Goal: Obtain resource: Download file/media

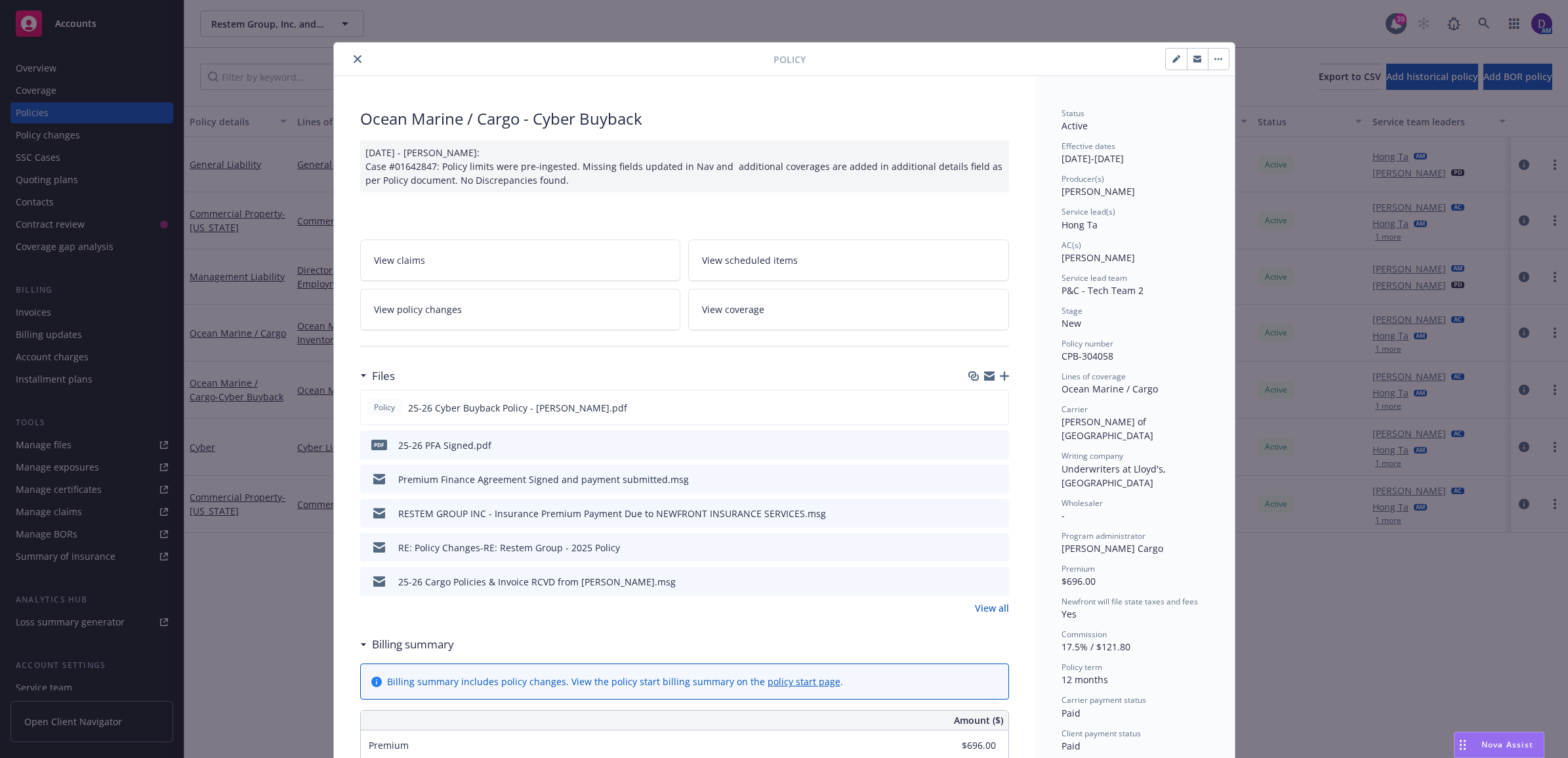
click at [354, 60] on icon "close" at bounding box center [357, 59] width 8 height 8
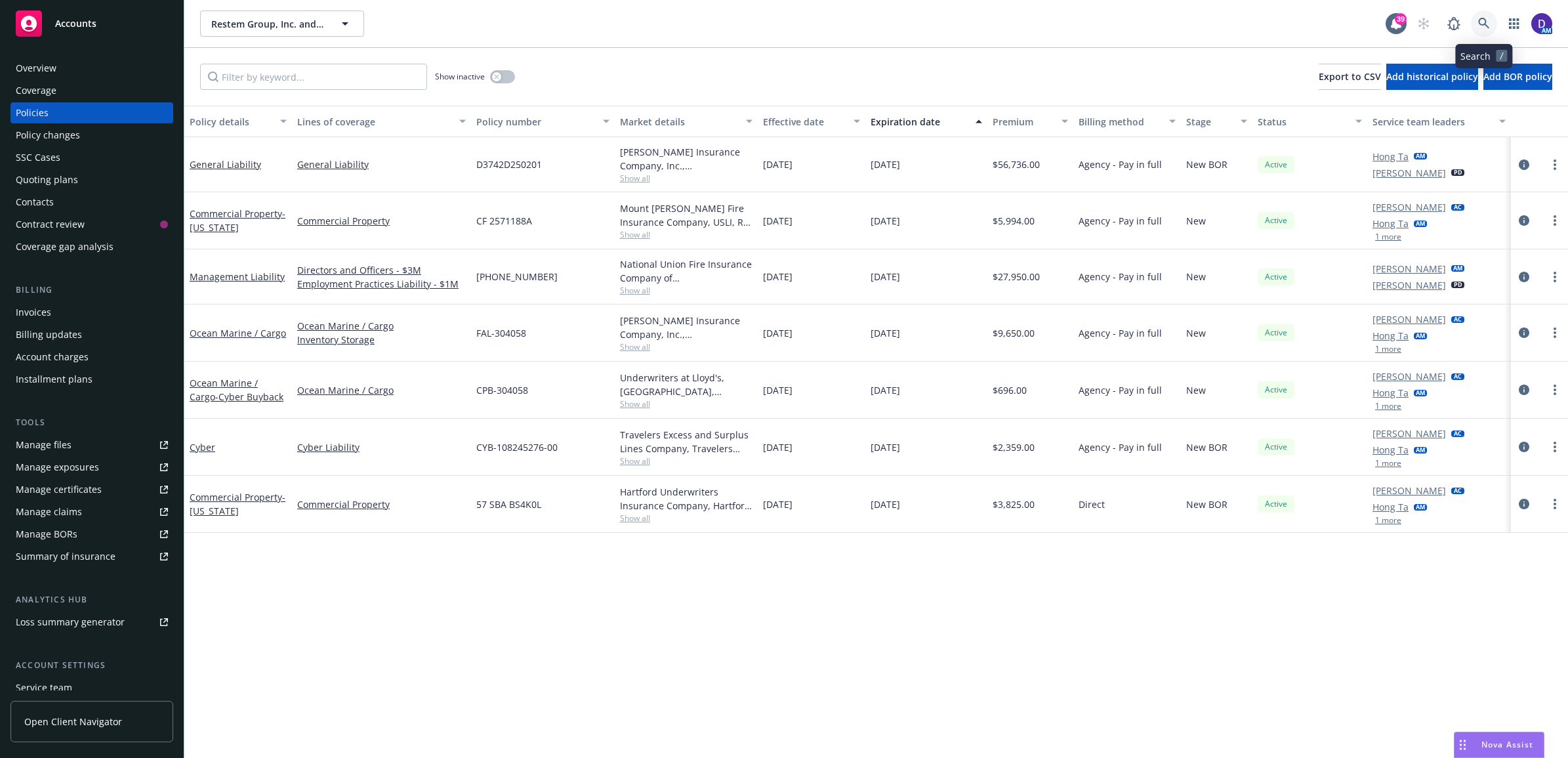
click at [1483, 18] on icon at bounding box center [1484, 23] width 11 height 11
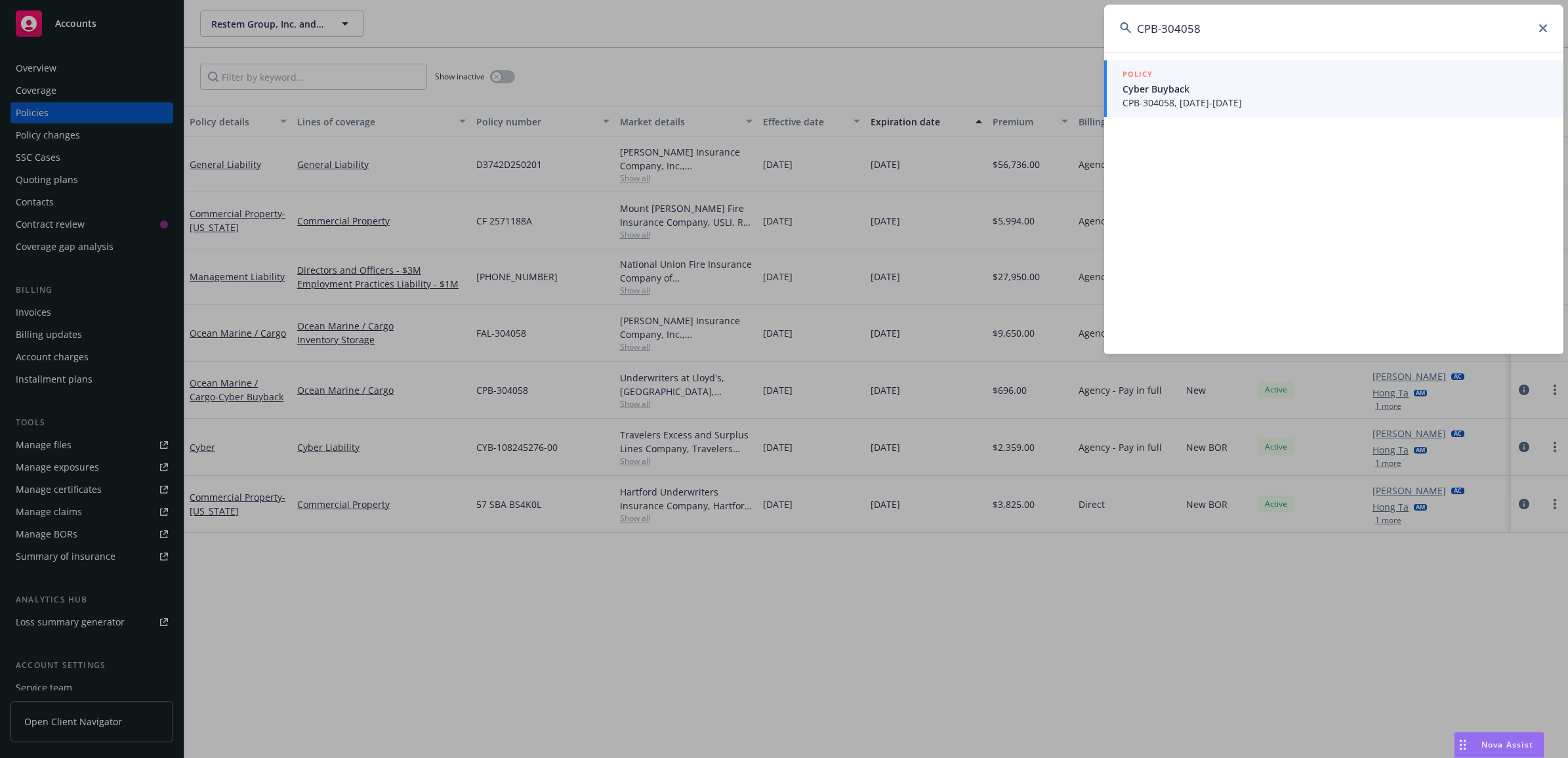
type input "CPB-304058"
click at [1245, 105] on span "CPB-304058, [DATE]-[DATE]" at bounding box center [1335, 103] width 426 height 14
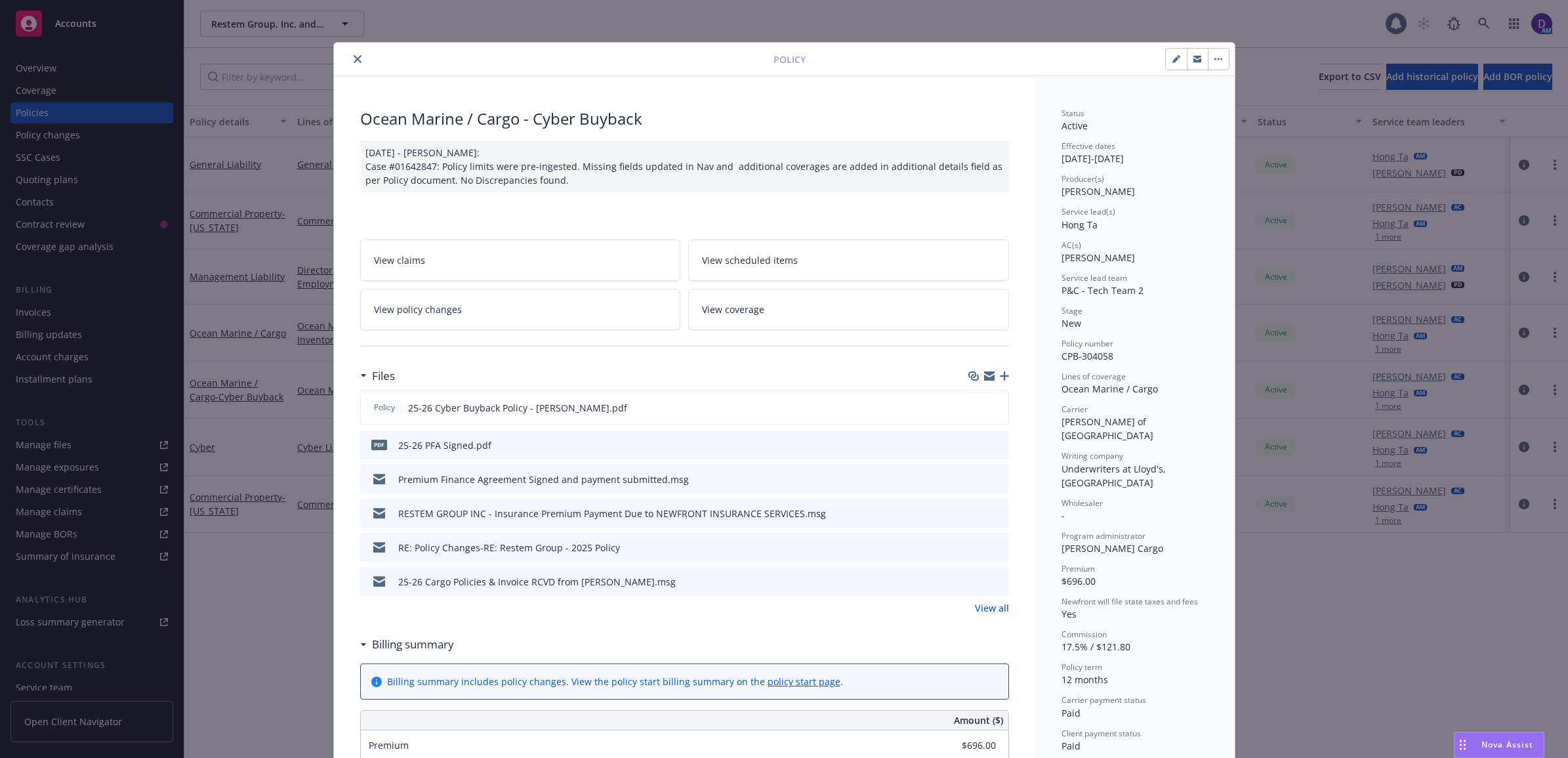
scroll to position [39, 0]
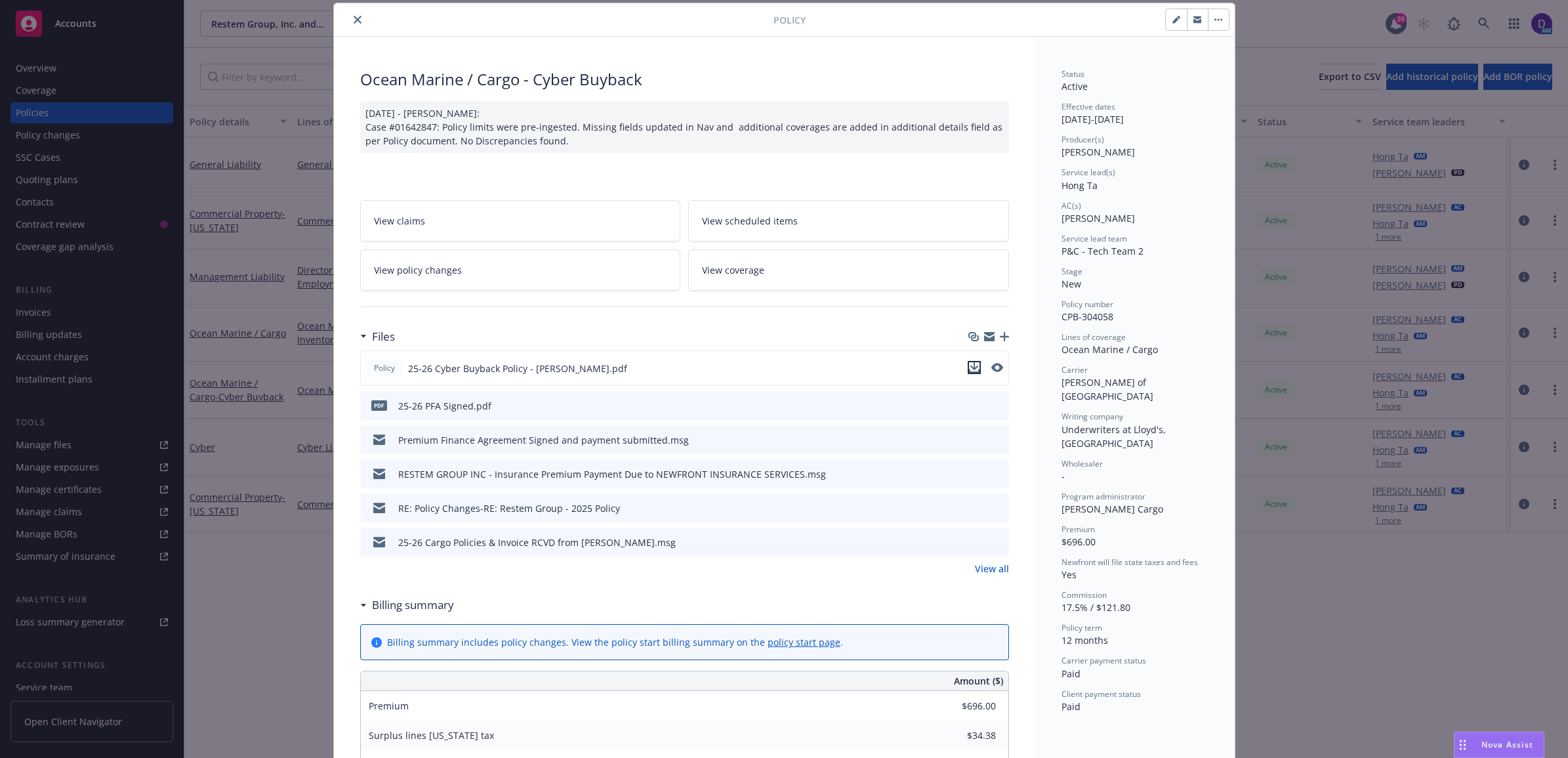
click at [969, 369] on icon "download file" at bounding box center [974, 368] width 10 height 10
